Goal: Communication & Community: Share content

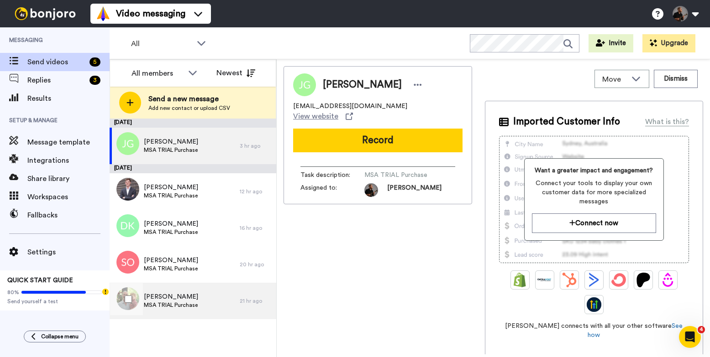
click at [223, 308] on div "Phil Mason MSA TRIAL Purchase" at bounding box center [175, 301] width 130 height 37
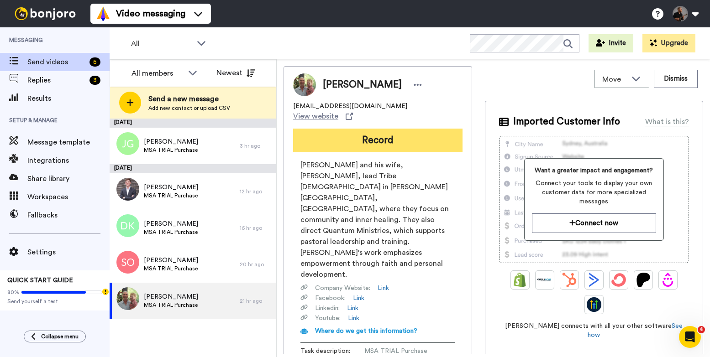
click at [376, 138] on button "Record" at bounding box center [377, 141] width 169 height 24
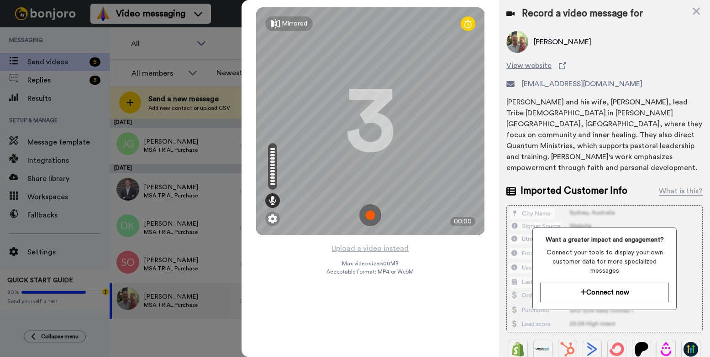
click at [377, 219] on img at bounding box center [370, 215] width 22 height 22
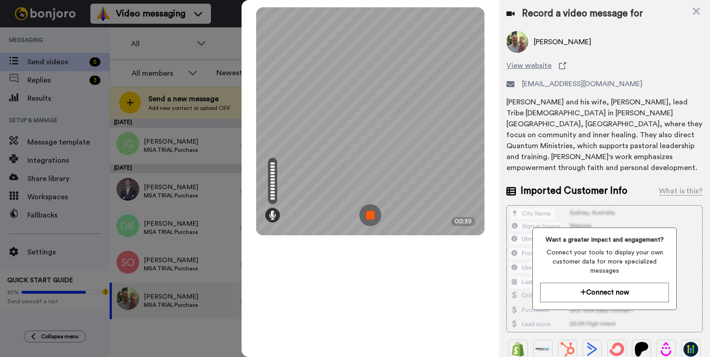
click at [377, 215] on img at bounding box center [370, 215] width 22 height 22
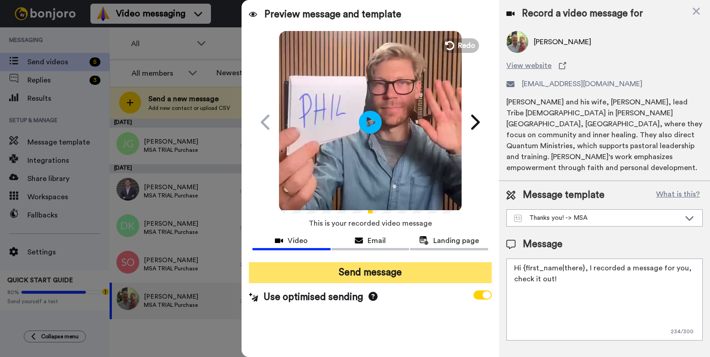
click at [395, 267] on button "Send message" at bounding box center [370, 272] width 243 height 21
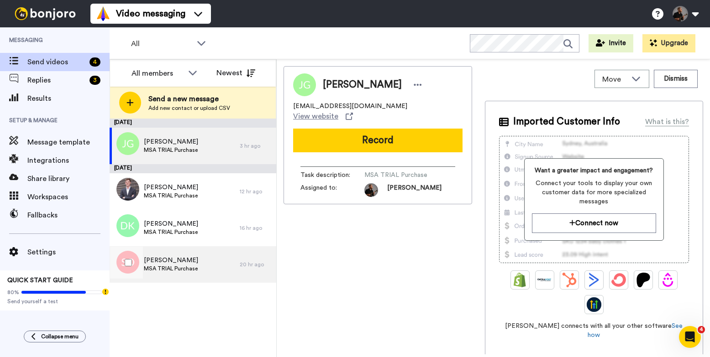
click at [179, 265] on span "MSA TRIAL Purchase" at bounding box center [171, 268] width 54 height 7
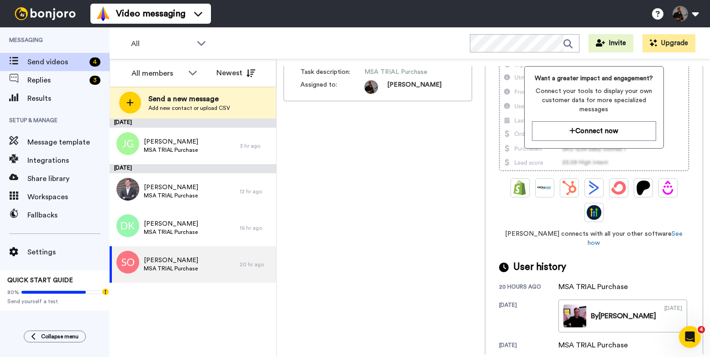
scroll to position [94, 0]
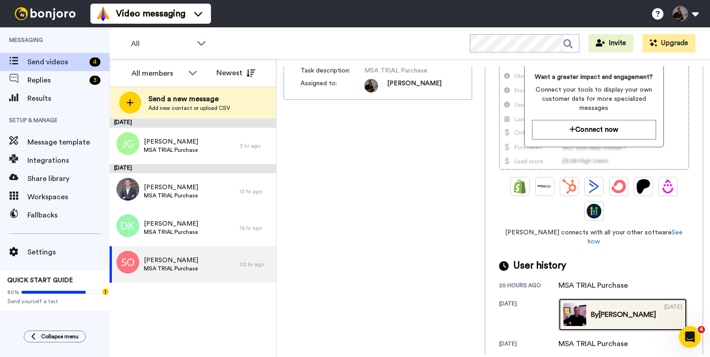
click at [590, 315] on link "By Magnus 03/28/2024" at bounding box center [622, 315] width 129 height 33
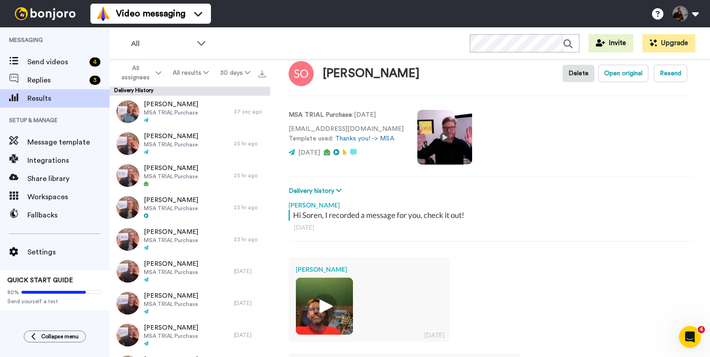
scroll to position [17, 0]
click at [436, 138] on video at bounding box center [444, 137] width 55 height 55
click at [434, 138] on video at bounding box center [444, 137] width 55 height 55
drag, startPoint x: 362, startPoint y: 130, endPoint x: 283, endPoint y: 130, distance: 79.9
click at [283, 130] on div "Soren Olesen Delete Open original Resend MSA TRIAL Purchase : 1 yr ago sloughgr…" at bounding box center [490, 210] width 440 height 303
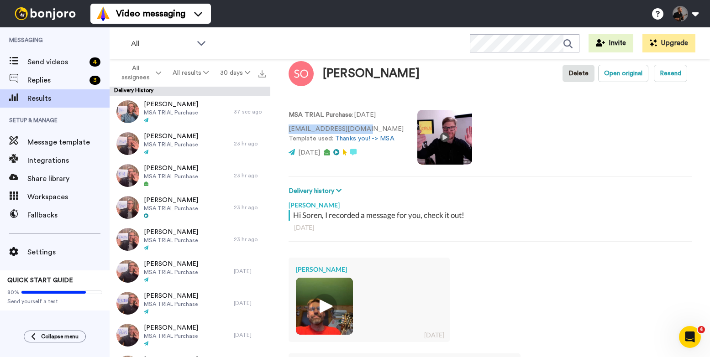
copy p "[EMAIL_ADDRESS][DOMAIN_NAME]"
type textarea "x"
click at [54, 64] on span "Send videos" at bounding box center [56, 62] width 58 height 11
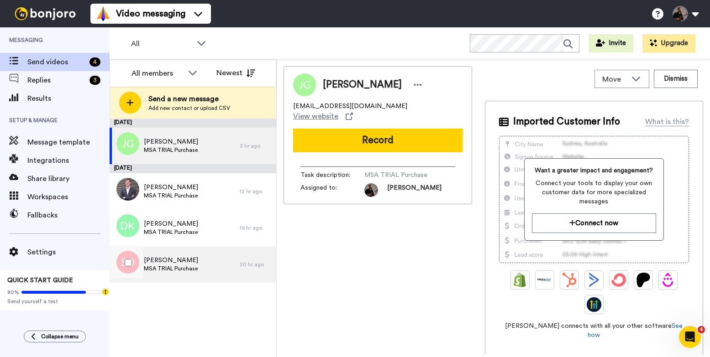
click at [213, 260] on div "Soren Olesen MSA TRIAL Purchase" at bounding box center [175, 264] width 130 height 37
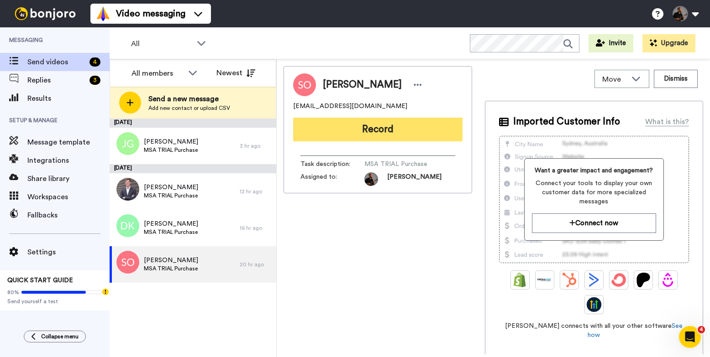
click at [406, 136] on button "Record" at bounding box center [377, 130] width 169 height 24
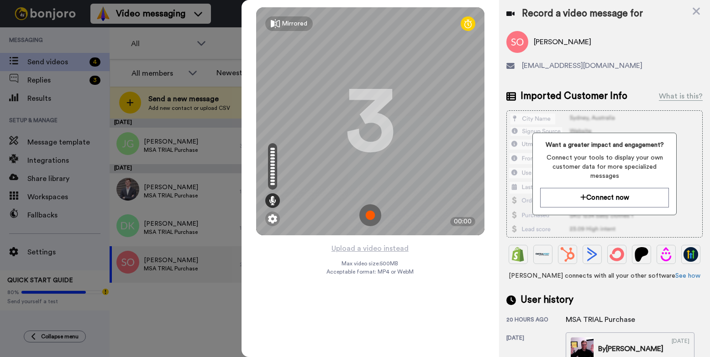
click at [373, 215] on img at bounding box center [370, 215] width 22 height 22
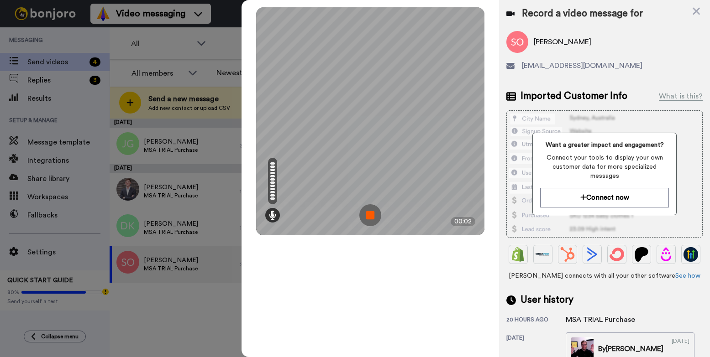
click at [362, 217] on img at bounding box center [370, 215] width 22 height 22
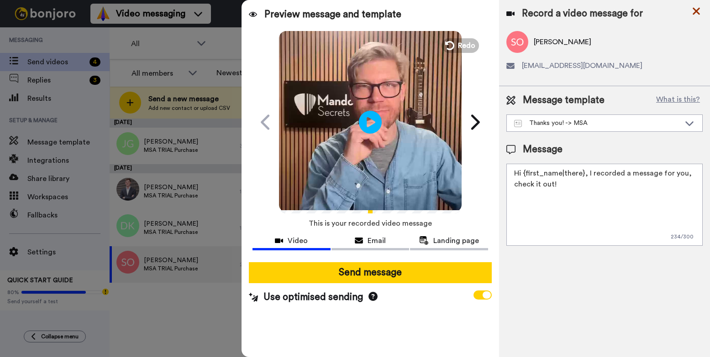
click at [698, 8] on icon at bounding box center [695, 10] width 9 height 11
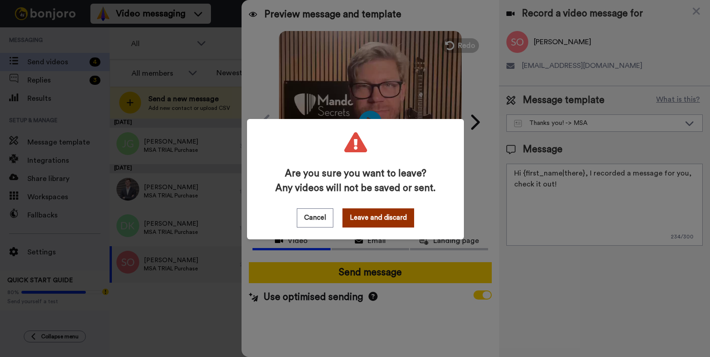
click at [388, 220] on button "Leave and discard" at bounding box center [378, 218] width 72 height 19
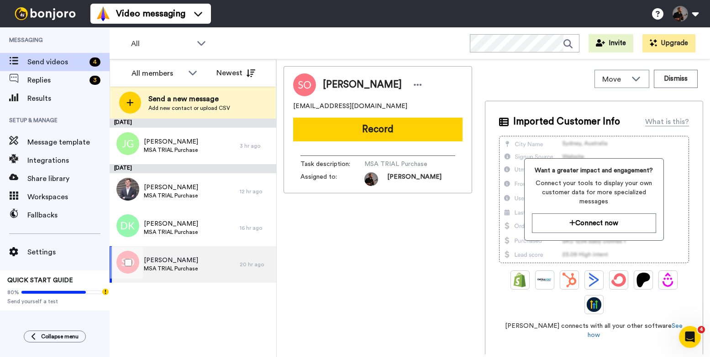
click at [179, 267] on span "MSA TRIAL Purchase" at bounding box center [171, 268] width 54 height 7
click at [193, 266] on span "MSA TRIAL Purchase" at bounding box center [171, 268] width 54 height 7
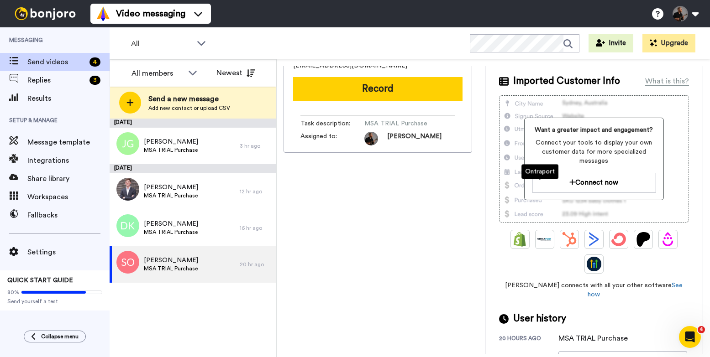
scroll to position [94, 0]
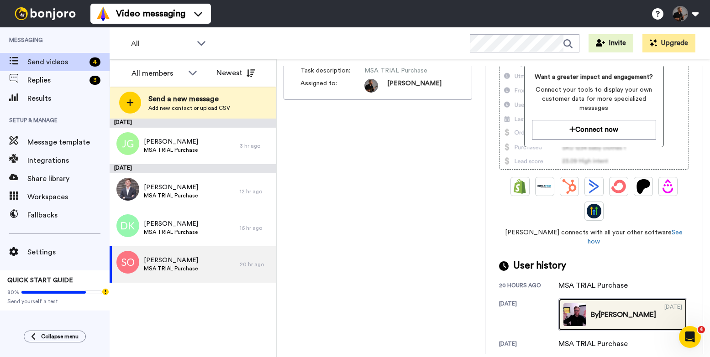
click at [588, 312] on link "By Magnus 03/28/2024" at bounding box center [622, 315] width 129 height 33
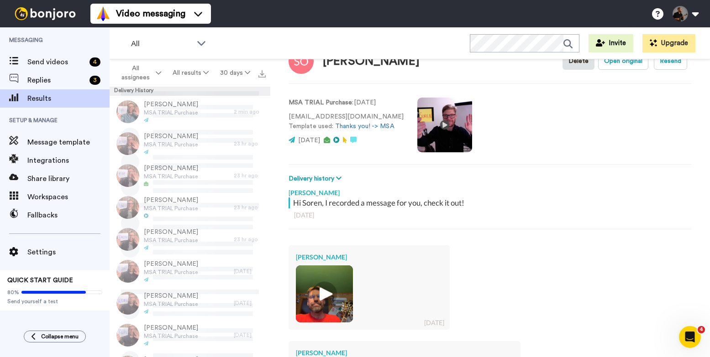
scroll to position [67, 0]
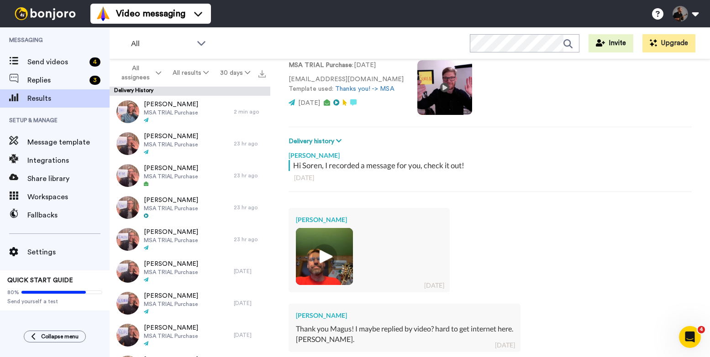
click at [326, 261] on img at bounding box center [324, 256] width 25 height 25
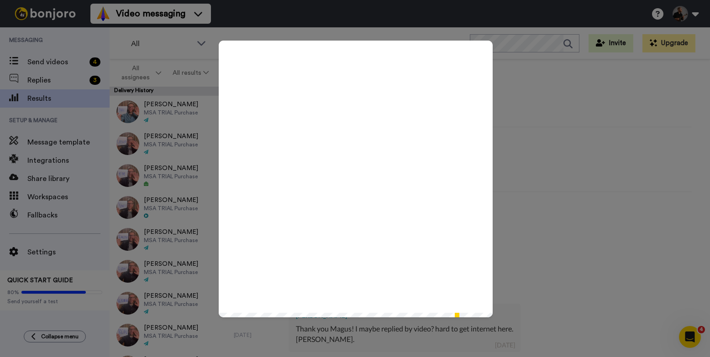
click at [349, 188] on icon at bounding box center [355, 179] width 24 height 24
click at [511, 121] on div "Play/Pause 0:10 / 0:56" at bounding box center [355, 178] width 710 height 357
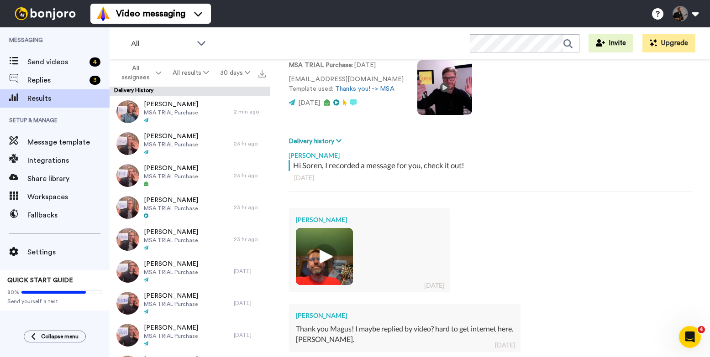
click at [334, 259] on img at bounding box center [324, 256] width 25 height 25
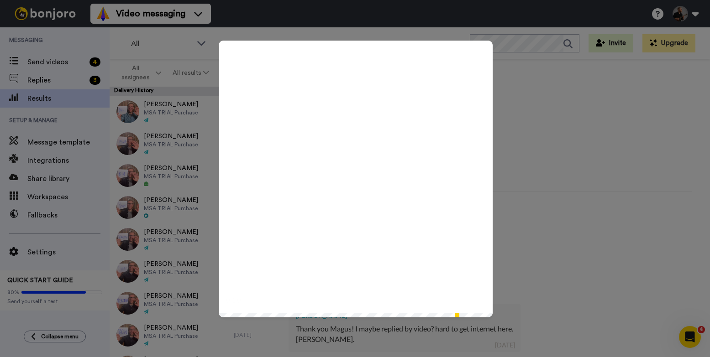
click at [505, 198] on div "Play/Pause 0:00 / 0:56" at bounding box center [355, 178] width 710 height 357
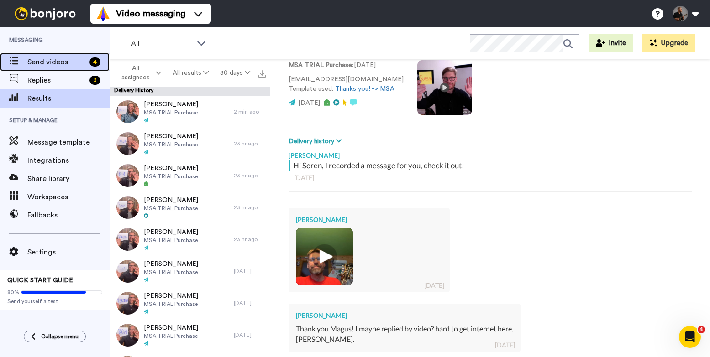
click at [65, 64] on span "Send videos" at bounding box center [56, 62] width 58 height 11
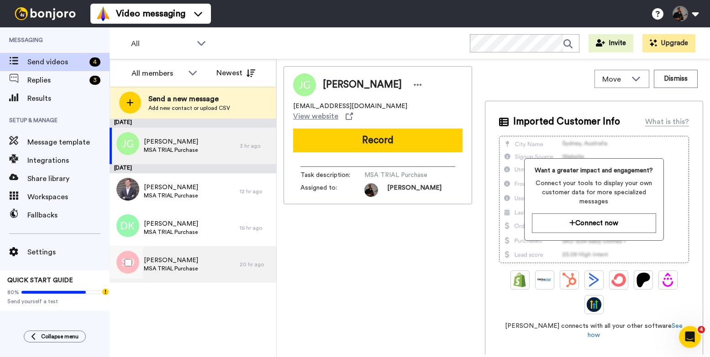
click at [211, 260] on div "Soren Olesen MSA TRIAL Purchase" at bounding box center [175, 264] width 130 height 37
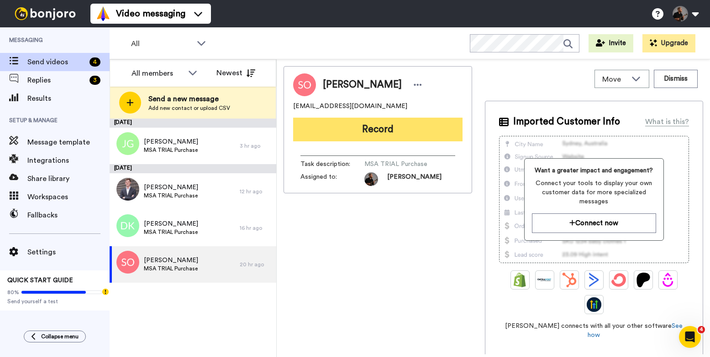
click at [372, 131] on button "Record" at bounding box center [377, 130] width 169 height 24
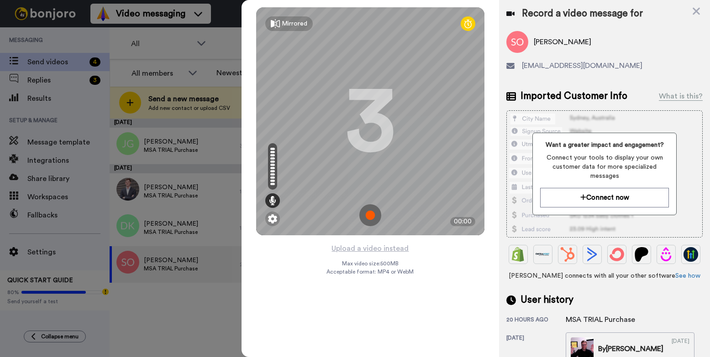
click at [372, 220] on img at bounding box center [370, 215] width 22 height 22
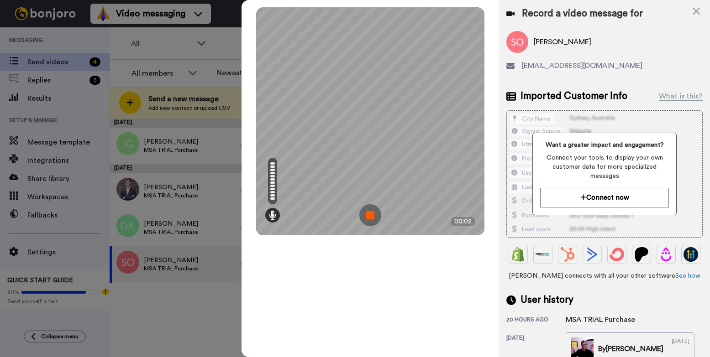
click at [372, 220] on img at bounding box center [370, 215] width 22 height 22
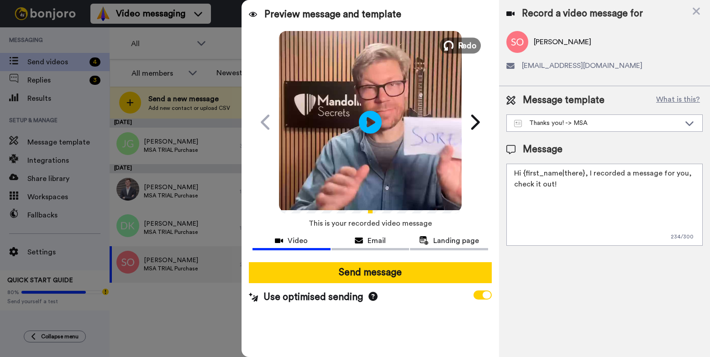
click at [456, 49] on button "Redo" at bounding box center [460, 45] width 41 height 16
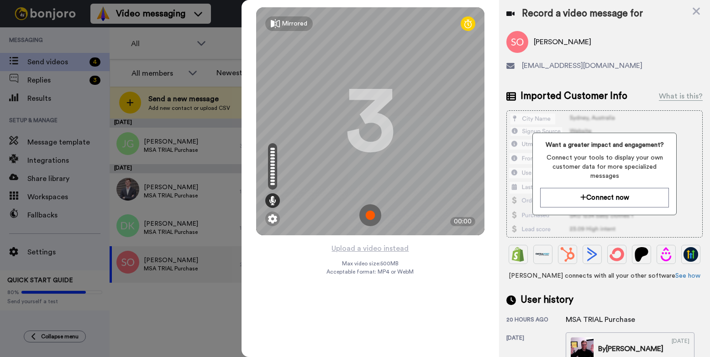
click at [371, 212] on img at bounding box center [370, 215] width 22 height 22
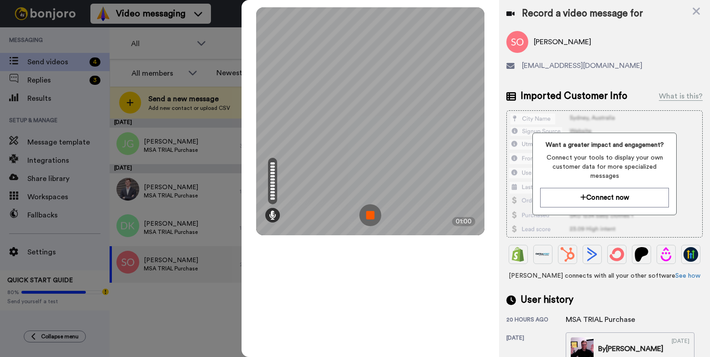
click at [372, 217] on img at bounding box center [370, 215] width 22 height 22
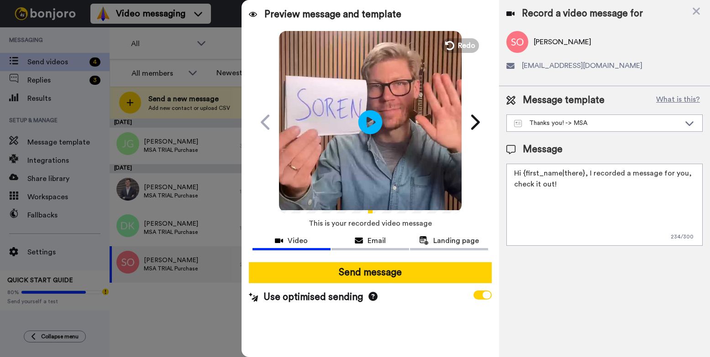
click at [373, 131] on icon at bounding box center [370, 122] width 24 height 24
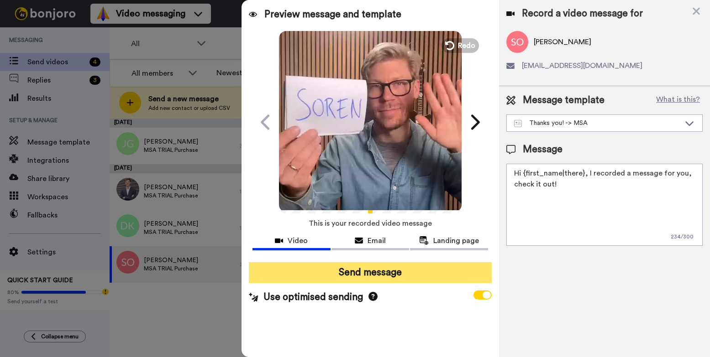
click at [382, 273] on button "Send message" at bounding box center [370, 272] width 243 height 21
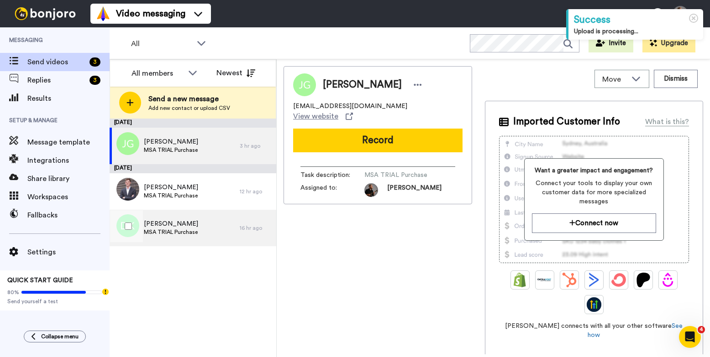
click at [227, 221] on div "[PERSON_NAME] MSA TRIAL Purchase" at bounding box center [175, 228] width 130 height 37
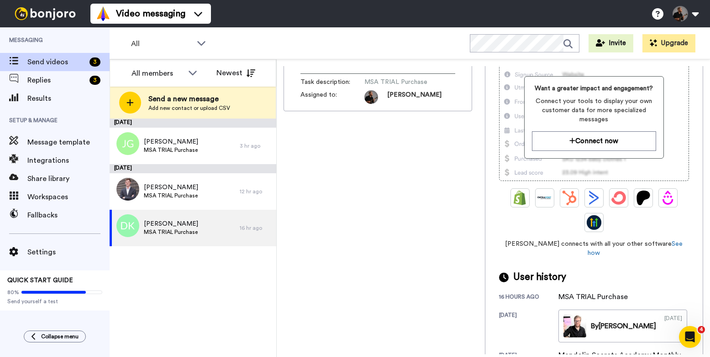
scroll to position [94, 0]
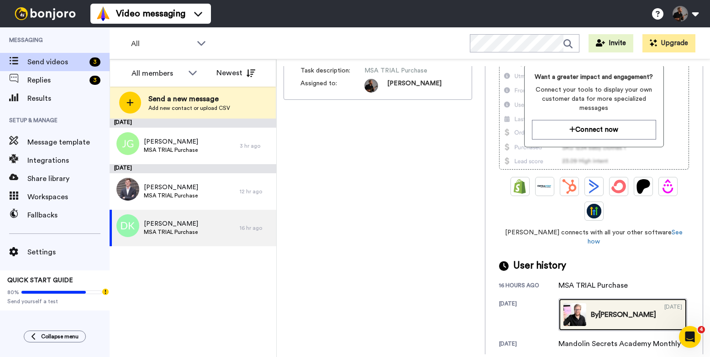
click at [625, 308] on link "By [PERSON_NAME] [DATE]" at bounding box center [622, 315] width 129 height 33
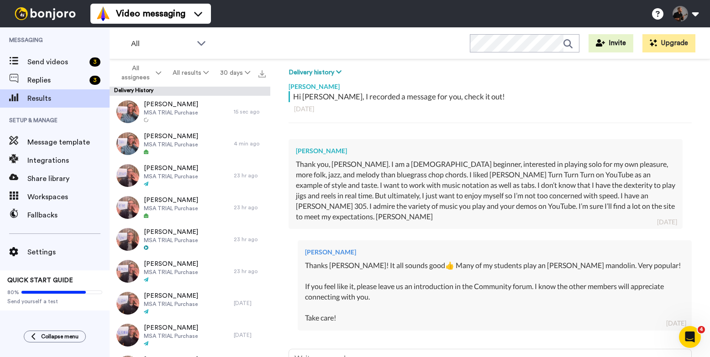
scroll to position [13, 0]
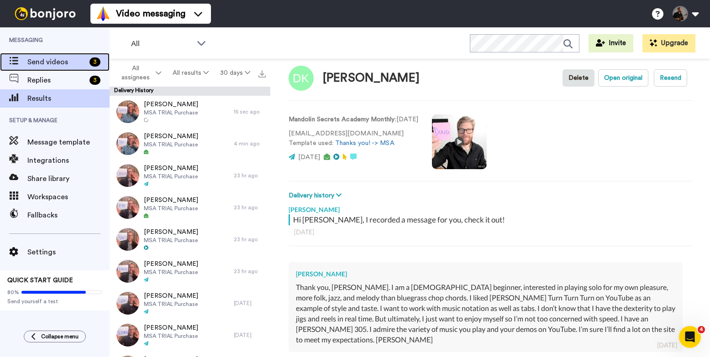
click at [63, 57] on span "Send videos" at bounding box center [56, 62] width 58 height 11
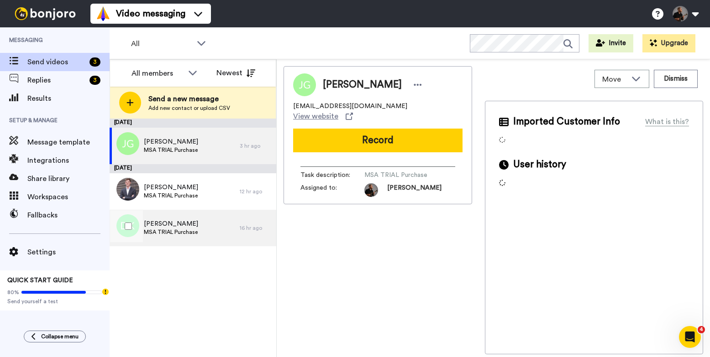
click at [209, 226] on div "Doug Kaylor MSA TRIAL Purchase" at bounding box center [175, 228] width 130 height 37
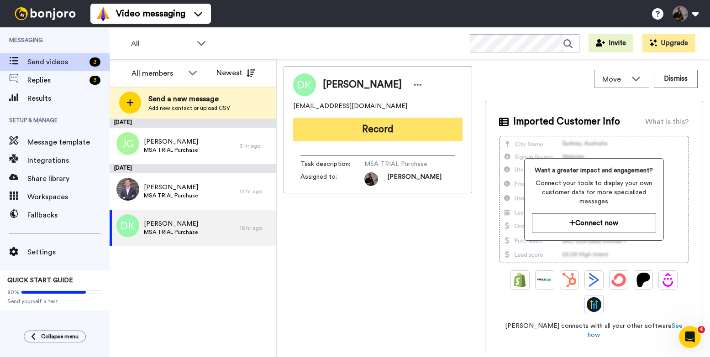
click at [403, 133] on button "Record" at bounding box center [377, 130] width 169 height 24
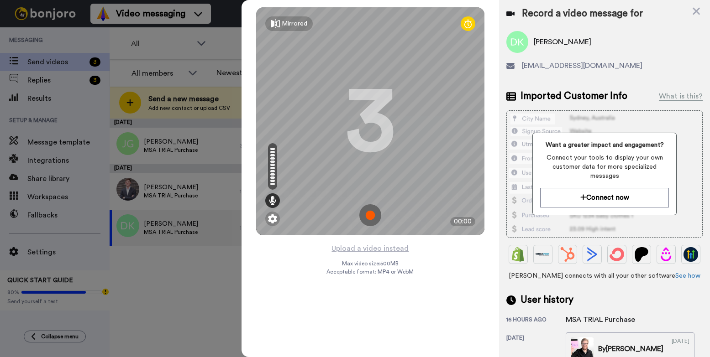
click at [368, 216] on img at bounding box center [370, 215] width 22 height 22
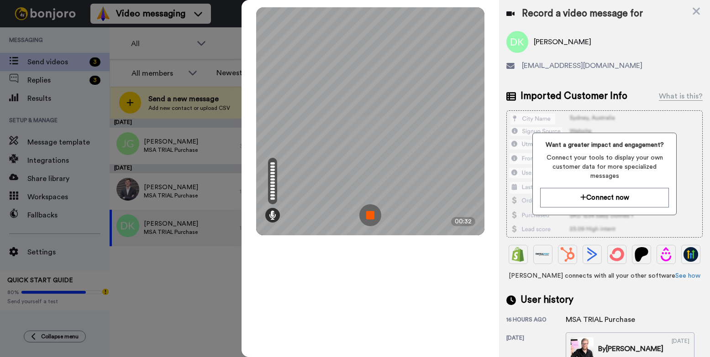
click at [371, 219] on img at bounding box center [370, 215] width 22 height 22
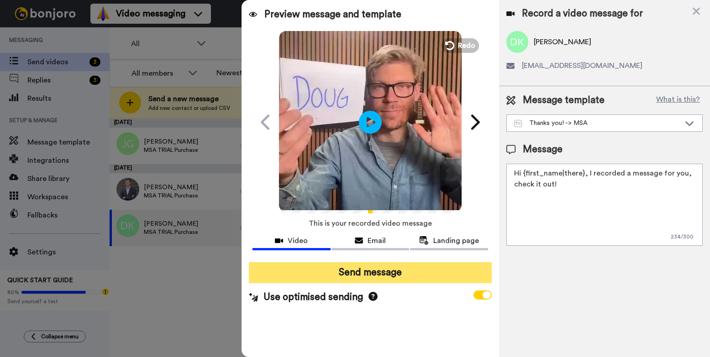
click at [385, 274] on button "Send message" at bounding box center [370, 272] width 243 height 21
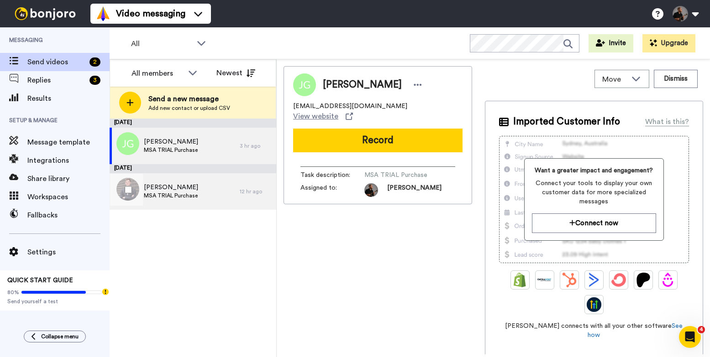
click at [201, 190] on div "[PERSON_NAME] MSA TRIAL Purchase" at bounding box center [175, 191] width 130 height 37
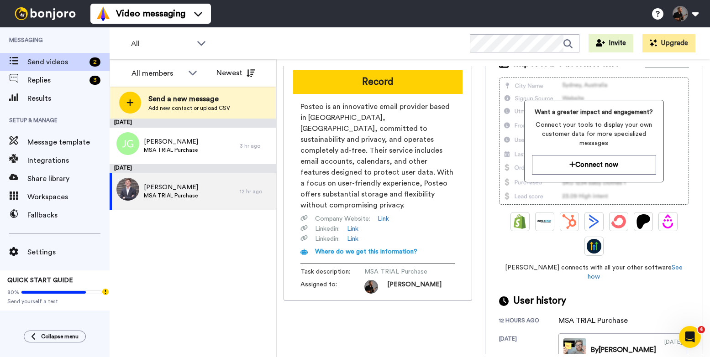
scroll to position [94, 0]
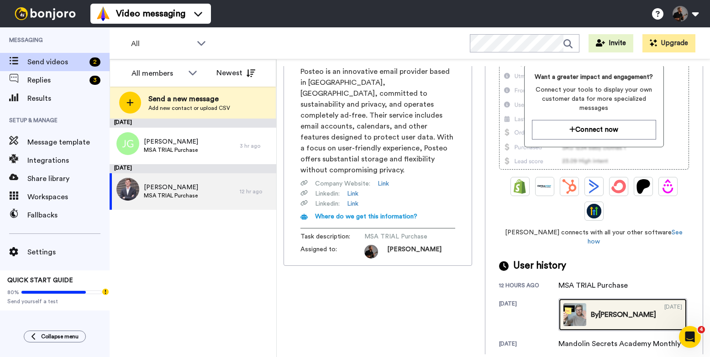
click at [618, 309] on div "By Magnus" at bounding box center [623, 314] width 65 height 11
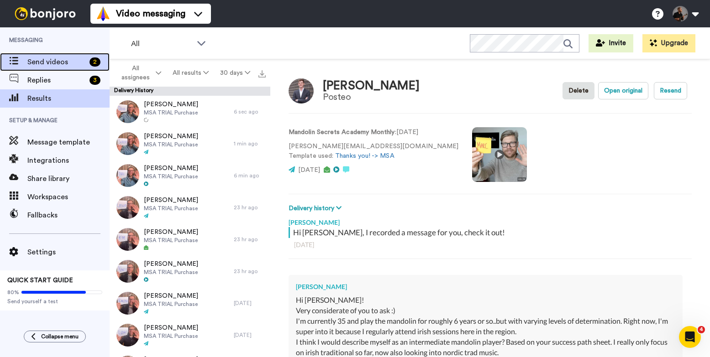
click at [41, 63] on span "Send videos" at bounding box center [56, 62] width 58 height 11
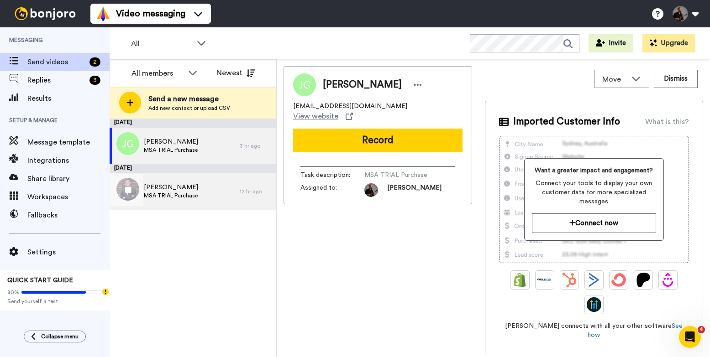
click at [214, 197] on div "[PERSON_NAME] MSA TRIAL Purchase" at bounding box center [175, 191] width 130 height 37
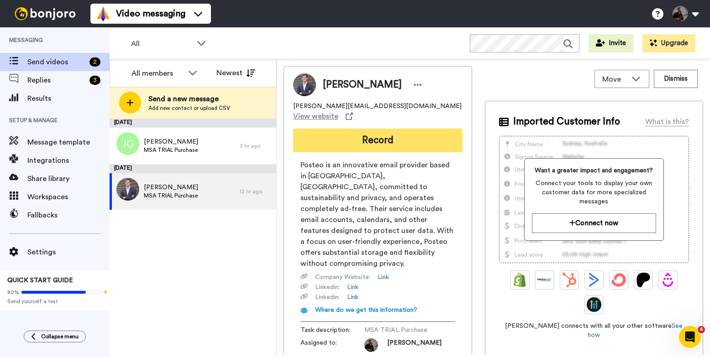
click at [375, 136] on button "Record" at bounding box center [377, 141] width 169 height 24
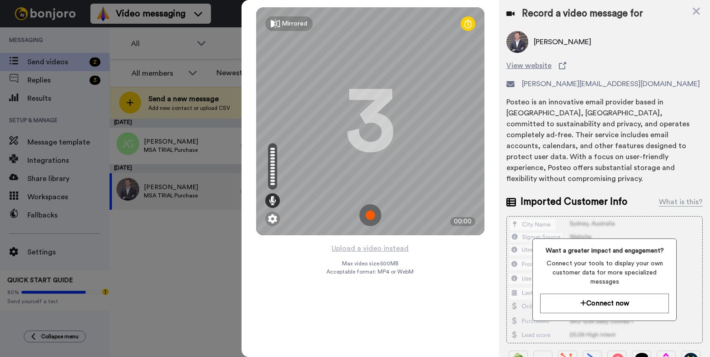
click at [370, 216] on img at bounding box center [370, 215] width 22 height 22
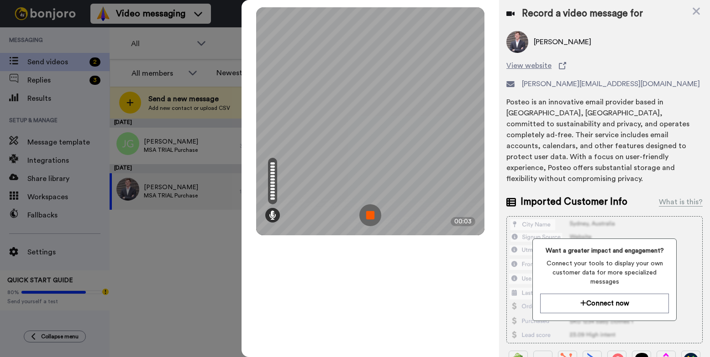
click at [370, 216] on img at bounding box center [370, 215] width 22 height 22
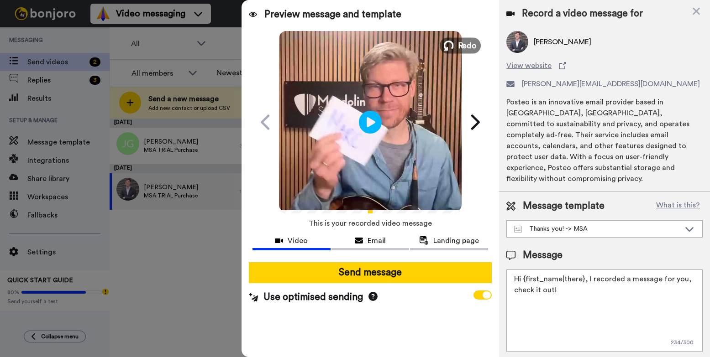
click at [461, 44] on span "Redo" at bounding box center [466, 45] width 19 height 12
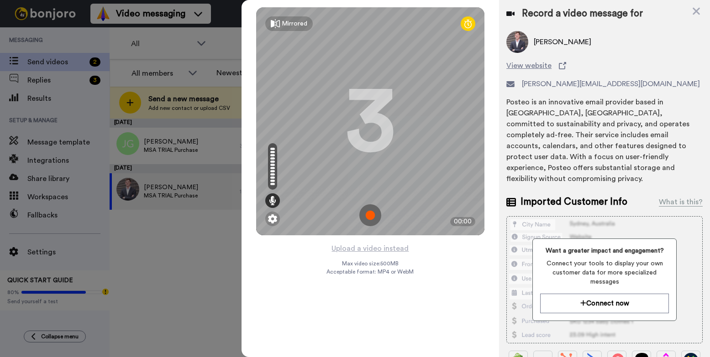
click at [373, 213] on img at bounding box center [370, 215] width 22 height 22
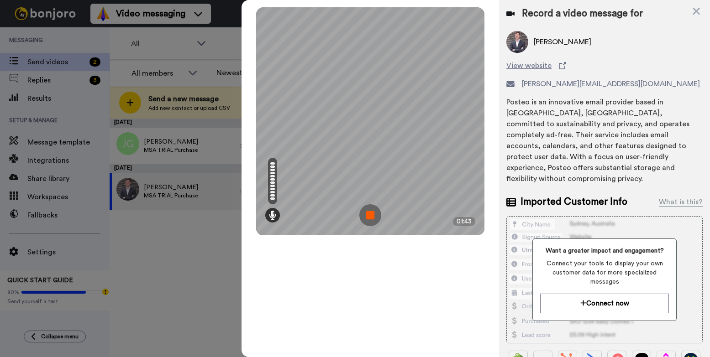
click at [373, 210] on img at bounding box center [370, 215] width 22 height 22
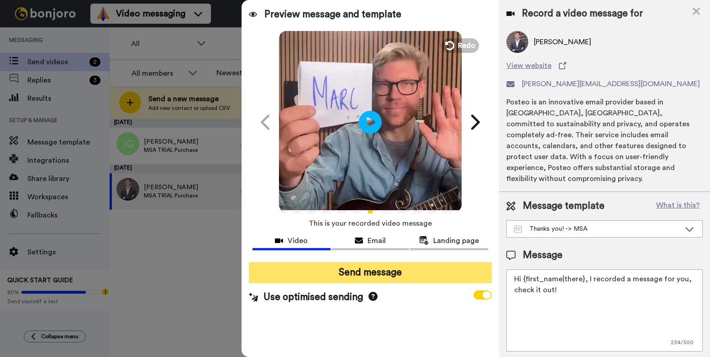
click at [372, 273] on button "Send message" at bounding box center [370, 272] width 243 height 21
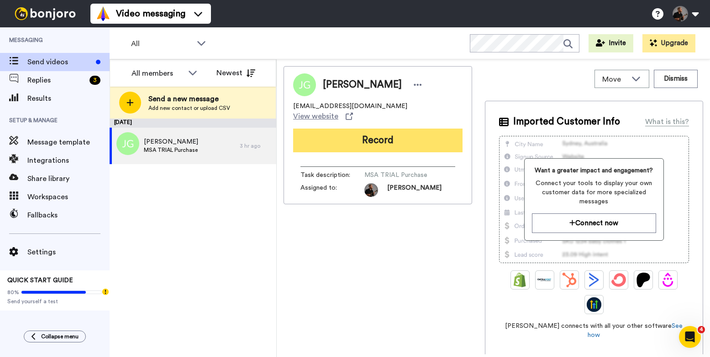
click at [375, 129] on button "Record" at bounding box center [377, 141] width 169 height 24
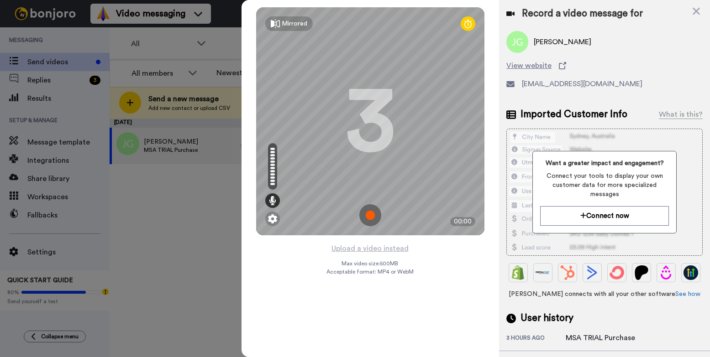
click at [375, 219] on img at bounding box center [370, 215] width 22 height 22
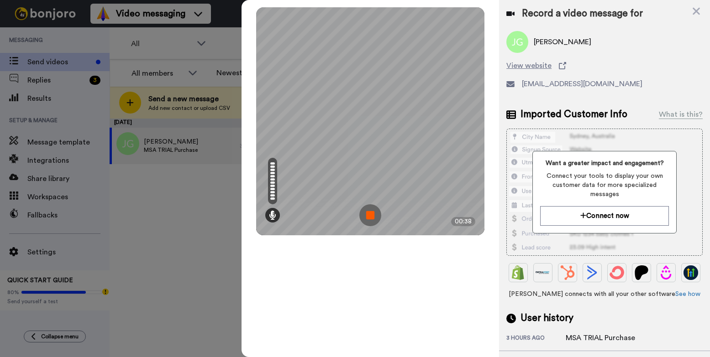
click at [366, 216] on img at bounding box center [370, 215] width 22 height 22
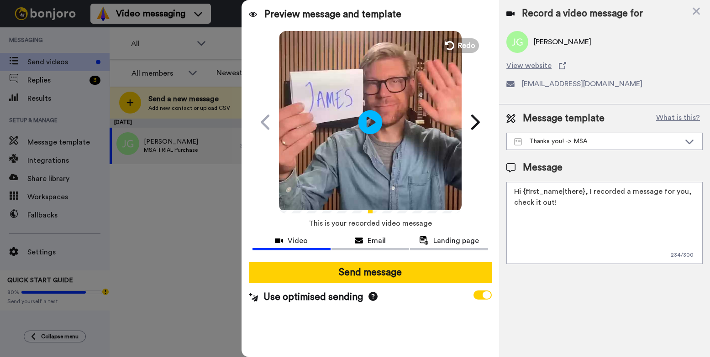
click at [367, 120] on icon "Play/Pause" at bounding box center [370, 121] width 24 height 43
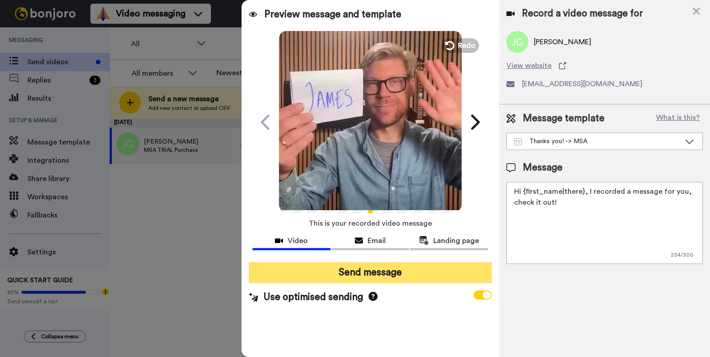
click at [377, 274] on button "Send message" at bounding box center [370, 272] width 243 height 21
